Goal: Task Accomplishment & Management: Complete application form

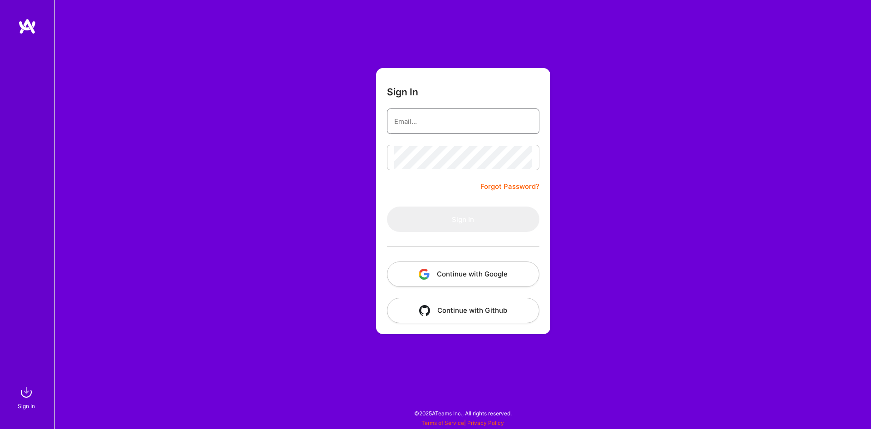
click at [445, 121] on input "email" at bounding box center [463, 121] width 138 height 23
click at [574, 221] on div "Sign In Forgot Password? Sign In Continue with Google Continue with Github" at bounding box center [462, 214] width 817 height 429
click at [474, 275] on button "Continue with Google" at bounding box center [463, 273] width 152 height 25
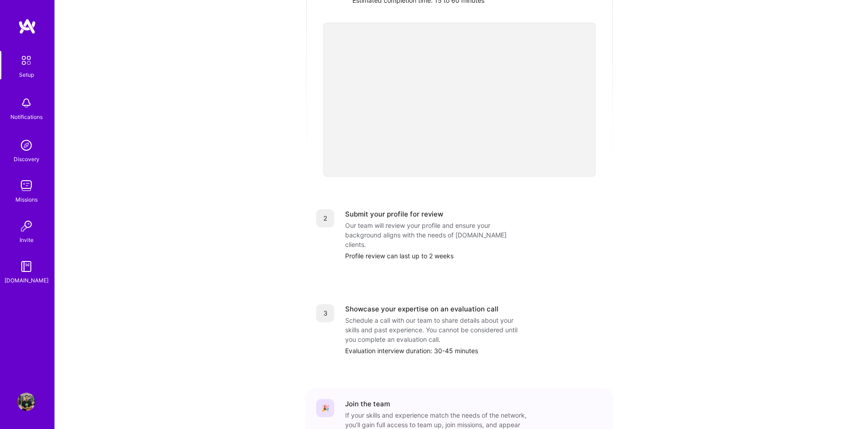
scroll to position [261, 0]
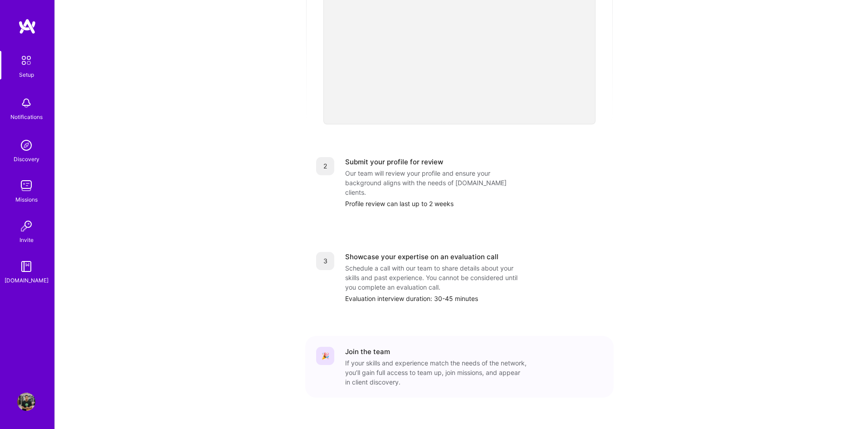
click at [413, 219] on div "1 Build a stellar profile to stand out Complete profile Ensure your profile ful…" at bounding box center [459, 145] width 309 height 541
click at [417, 170] on div "Our team will review your profile and ensure your background aligns with the ne…" at bounding box center [436, 182] width 182 height 29
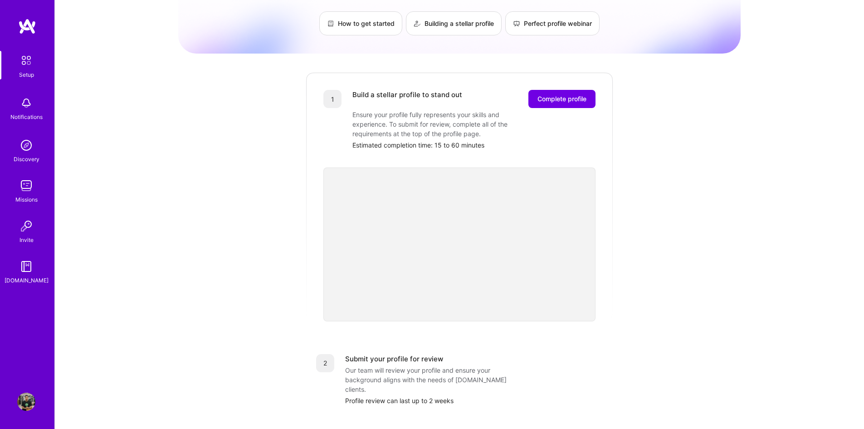
scroll to position [34, 0]
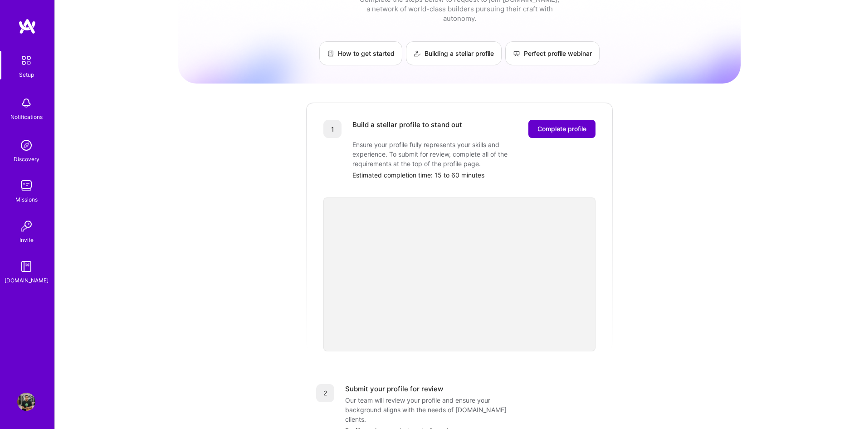
click at [579, 124] on span "Complete profile" at bounding box center [562, 128] width 49 height 9
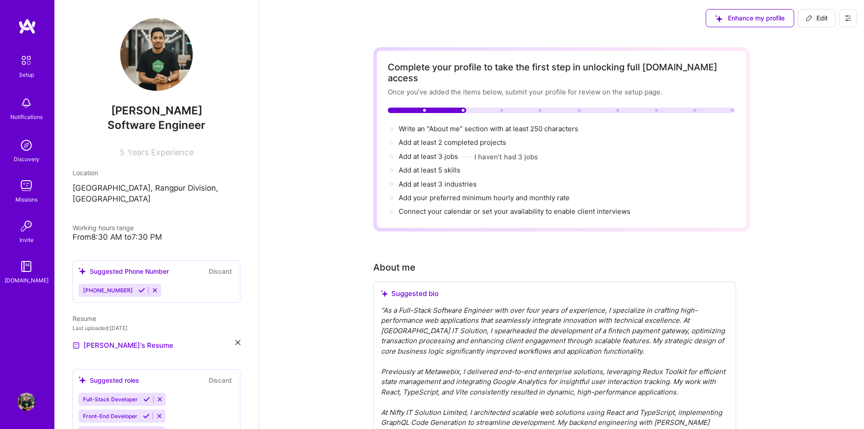
click at [185, 192] on p "[GEOGRAPHIC_DATA], Rangpur Division, [GEOGRAPHIC_DATA]" at bounding box center [157, 194] width 168 height 22
click at [823, 16] on span "Edit" at bounding box center [817, 18] width 22 height 9
select select "US"
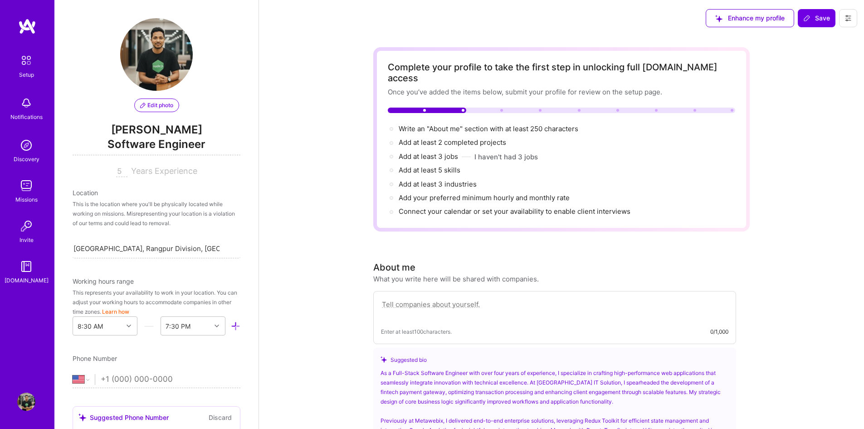
scroll to position [76, 0]
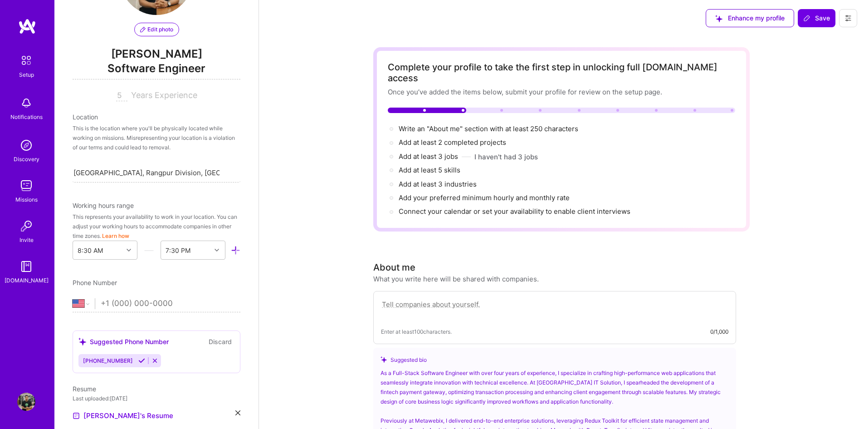
click at [118, 135] on div "This is the location where you'll be physically located while working on missio…" at bounding box center [157, 137] width 168 height 29
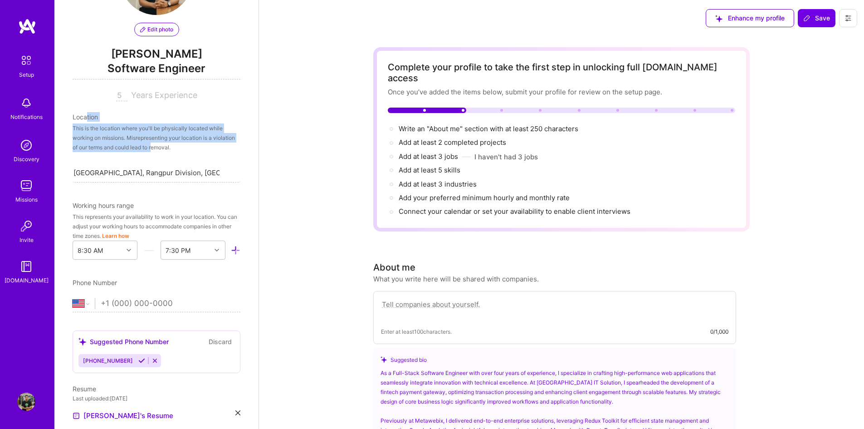
drag, startPoint x: 178, startPoint y: 147, endPoint x: 86, endPoint y: 104, distance: 101.5
click at [86, 104] on div "Edit photo [PERSON_NAME] Software Engineer 5 Years Experience Location This is …" at bounding box center [156, 214] width 204 height 429
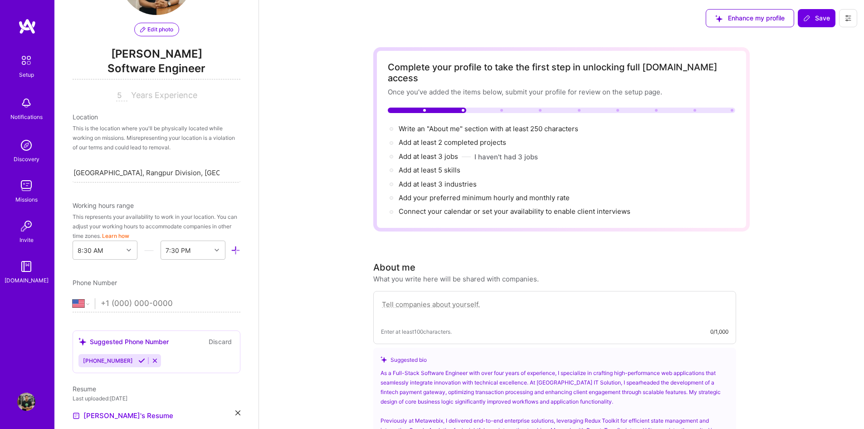
click at [171, 91] on span "Years Experience" at bounding box center [164, 95] width 66 height 10
click at [150, 93] on span "Years Experience" at bounding box center [164, 95] width 66 height 10
click at [139, 93] on span "Years Experience" at bounding box center [164, 95] width 66 height 10
click at [159, 176] on input "[GEOGRAPHIC_DATA], Rangpur Division, [GEOGRAPHIC_DATA]" at bounding box center [147, 173] width 146 height 10
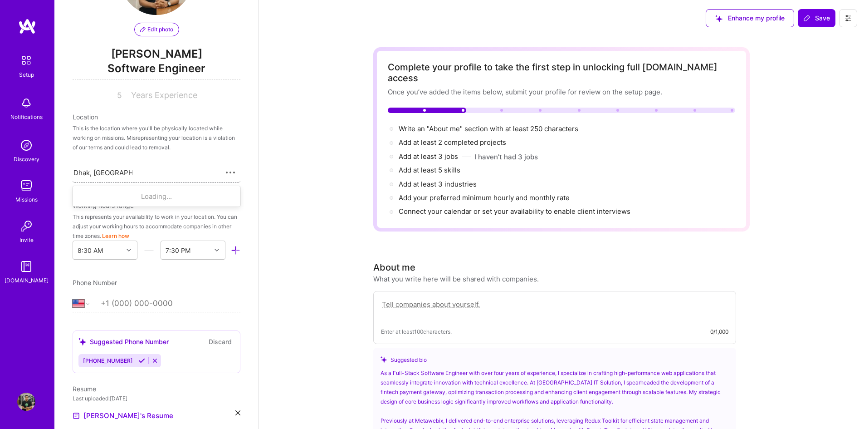
type input "[GEOGRAPHIC_DATA], [GEOGRAPHIC_DATA]"
click at [133, 191] on div "[GEOGRAPHIC_DATA], [GEOGRAPHIC_DATA]" at bounding box center [157, 196] width 168 height 17
click at [172, 152] on div "This is the location where you'll be physically located while working on missio…" at bounding box center [157, 137] width 168 height 29
click at [179, 143] on div "This is the location where you'll be physically located while working on missio…" at bounding box center [157, 137] width 168 height 29
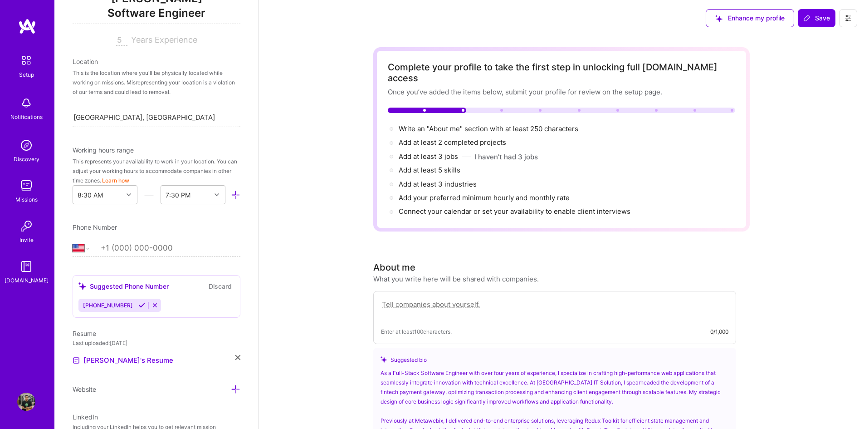
scroll to position [151, 0]
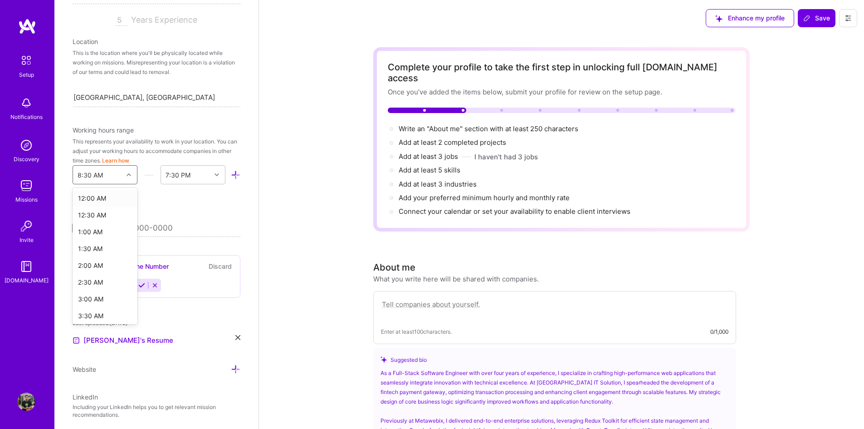
click at [108, 175] on div "8:30 AM" at bounding box center [98, 175] width 50 height 18
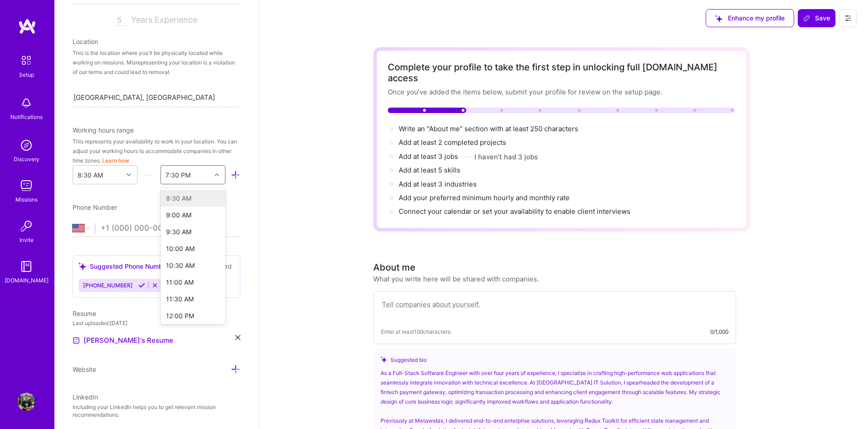
click at [188, 172] on div "7:30 PM" at bounding box center [186, 175] width 50 height 18
click at [185, 273] on div "5:30 PM" at bounding box center [193, 273] width 65 height 17
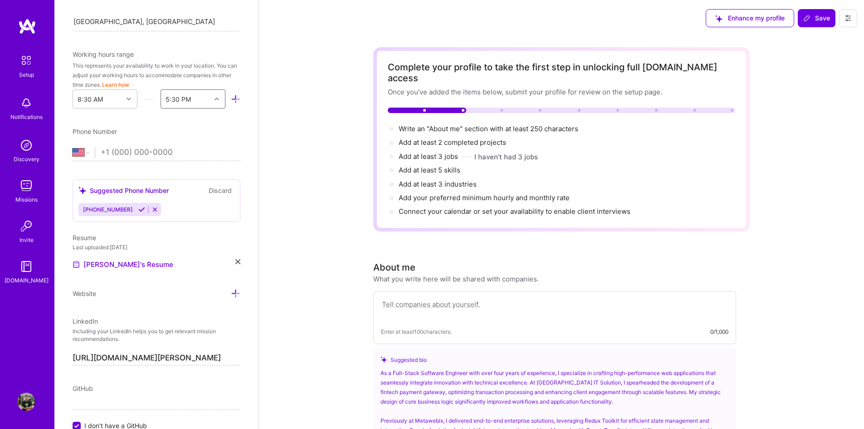
click at [138, 211] on icon at bounding box center [141, 209] width 7 height 7
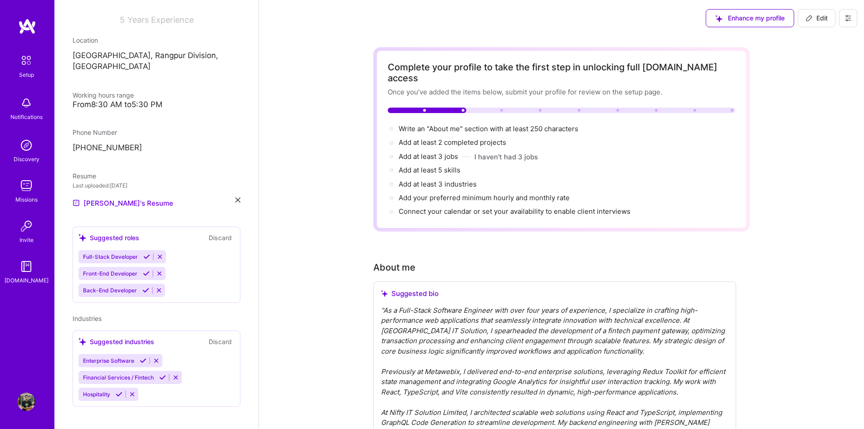
scroll to position [139, 0]
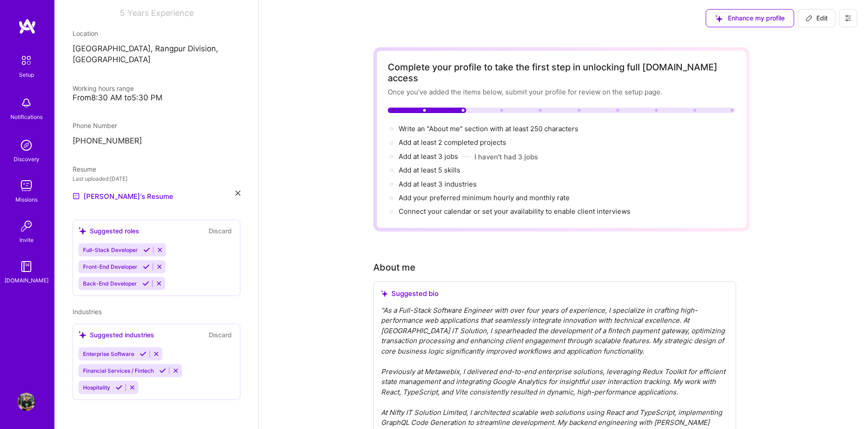
click at [236, 191] on icon at bounding box center [238, 193] width 5 height 5
click at [123, 195] on span "PDF file format" at bounding box center [122, 197] width 62 height 10
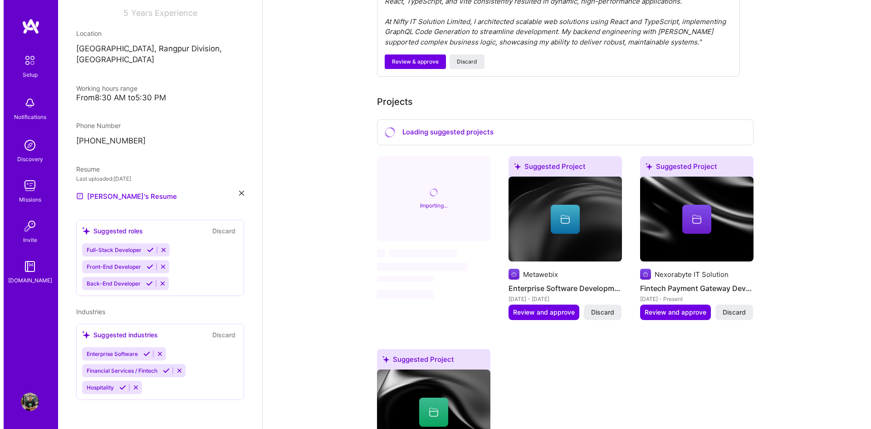
scroll to position [378, 0]
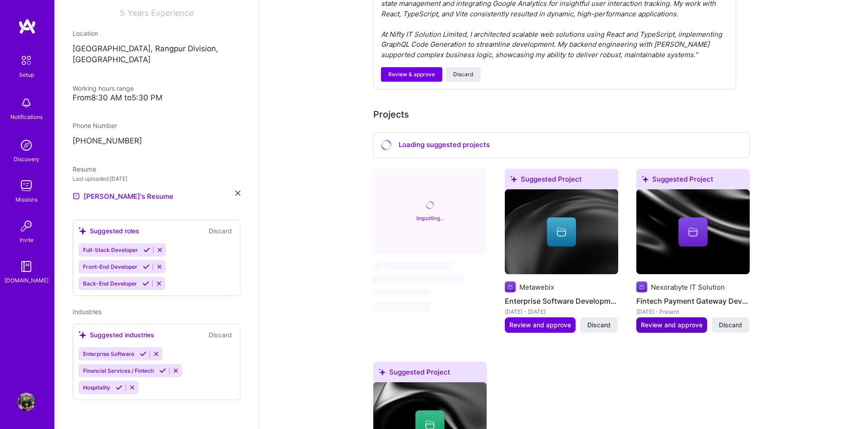
click at [667, 320] on span "Review and approve" at bounding box center [672, 324] width 62 height 9
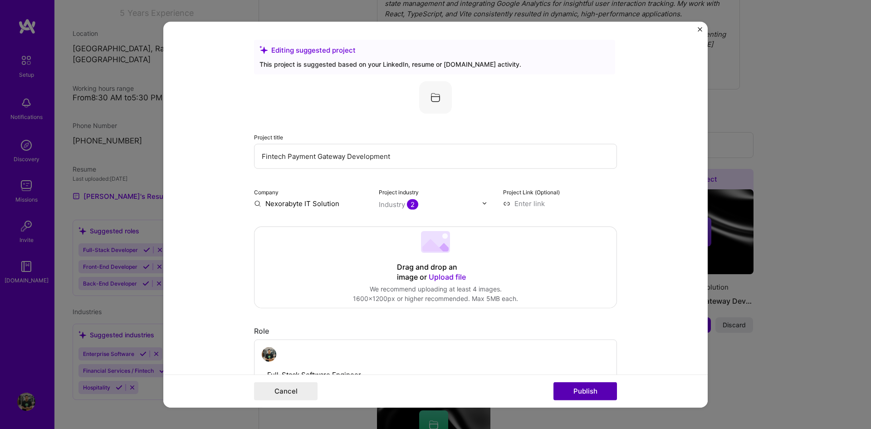
click at [575, 395] on button "Publish" at bounding box center [586, 391] width 64 height 18
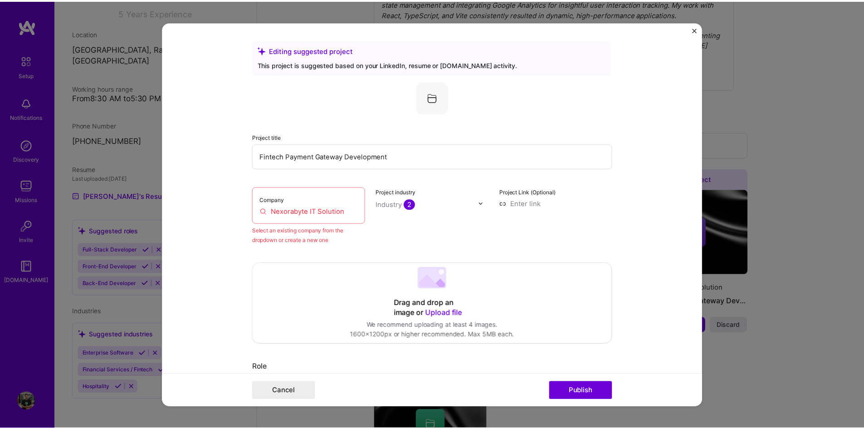
scroll to position [59, 0]
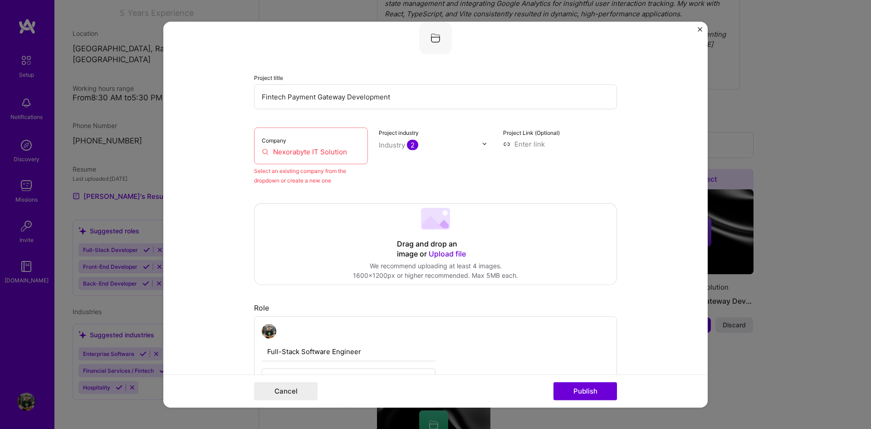
click at [700, 30] on img "Close" at bounding box center [700, 29] width 5 height 5
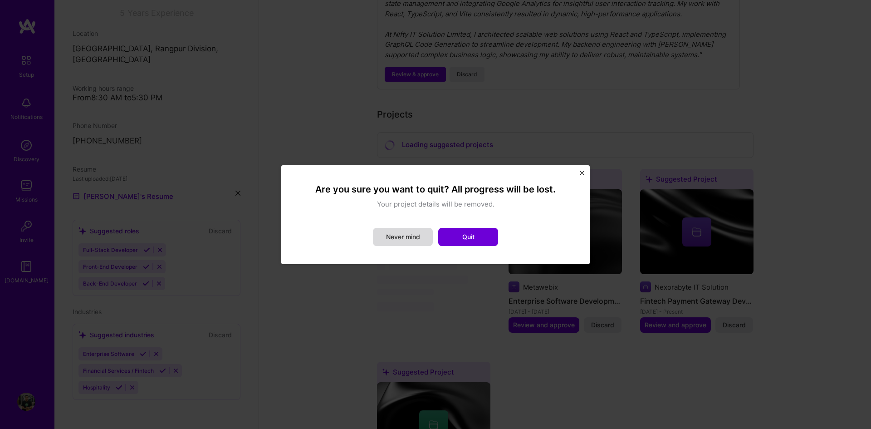
click at [418, 236] on button "Never mind" at bounding box center [403, 237] width 60 height 18
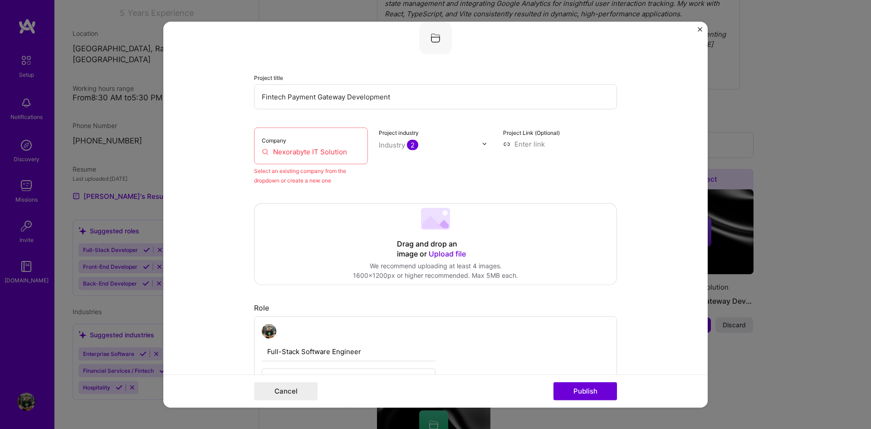
click at [700, 30] on img "Close" at bounding box center [700, 29] width 5 height 5
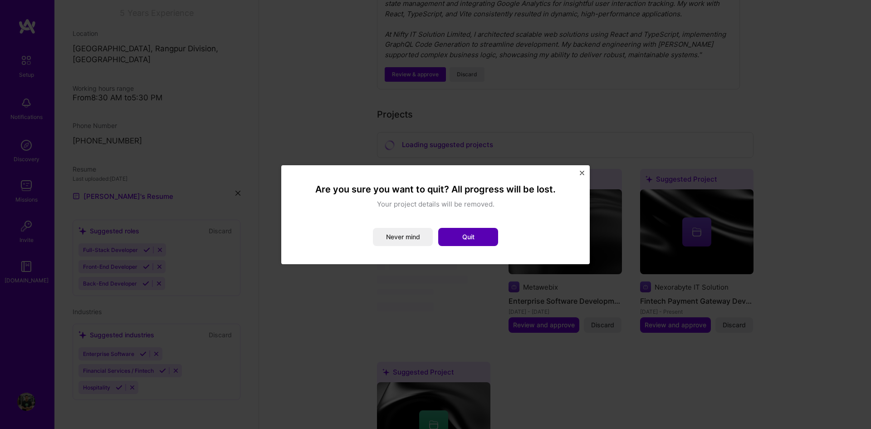
click at [477, 231] on button "Quit" at bounding box center [468, 237] width 60 height 18
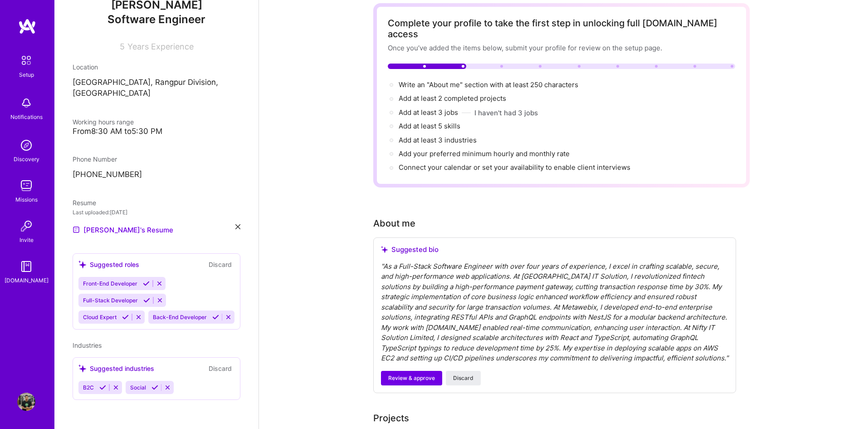
scroll to position [0, 0]
